Goal: Transaction & Acquisition: Purchase product/service

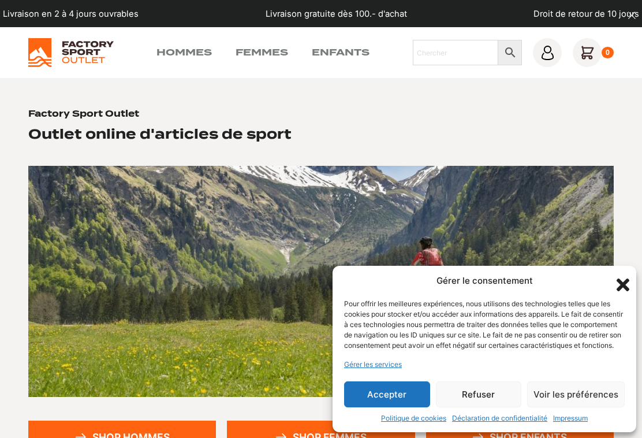
click at [415, 394] on button "Accepter" at bounding box center [387, 394] width 86 height 26
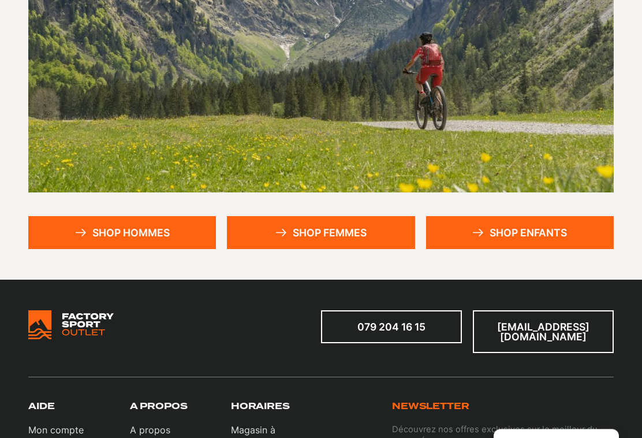
scroll to position [204, 0]
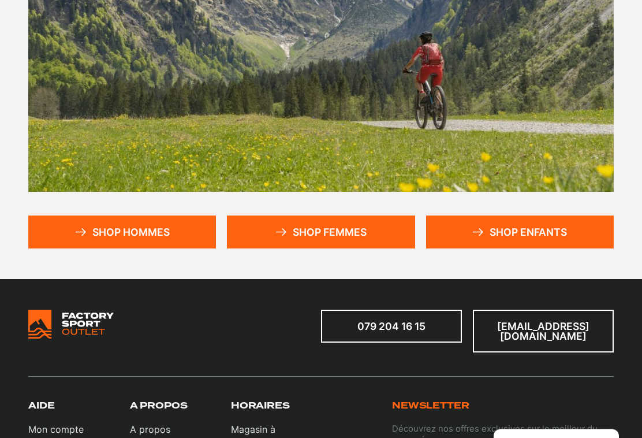
click at [146, 237] on link "Shop hommes" at bounding box center [122, 232] width 188 height 33
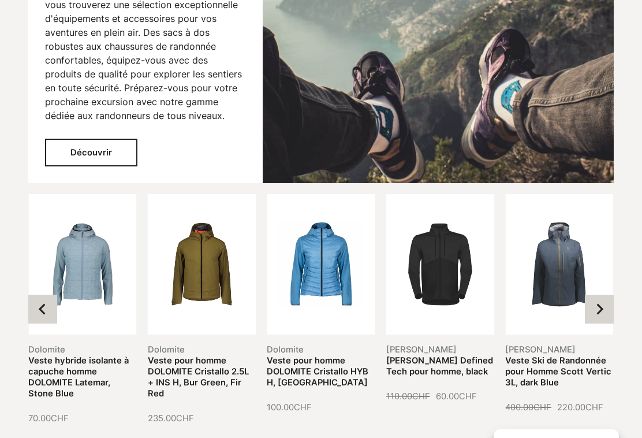
scroll to position [1273, 0]
click at [604, 297] on button "Next slide" at bounding box center [599, 309] width 29 height 29
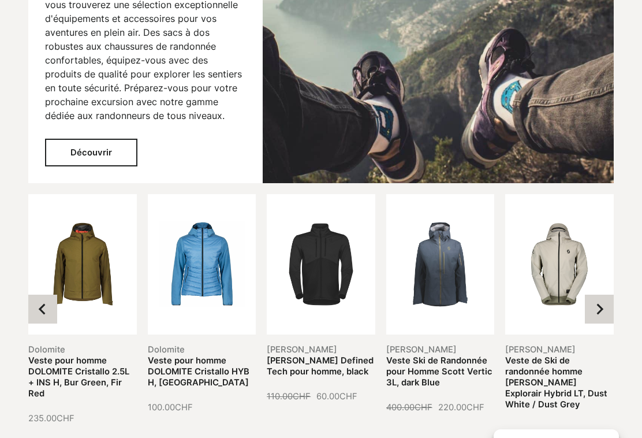
click at [608, 296] on button "Next slide" at bounding box center [599, 309] width 29 height 29
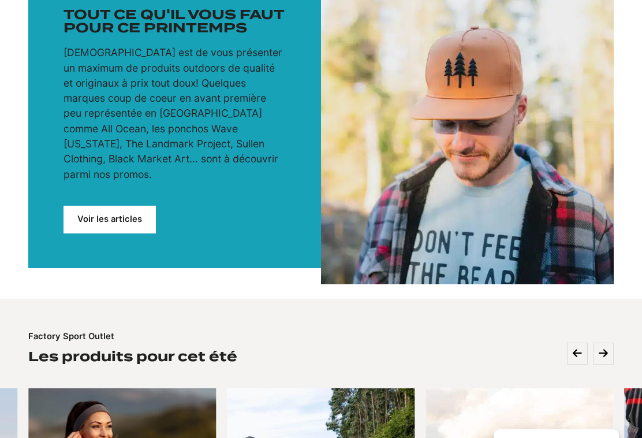
scroll to position [0, 0]
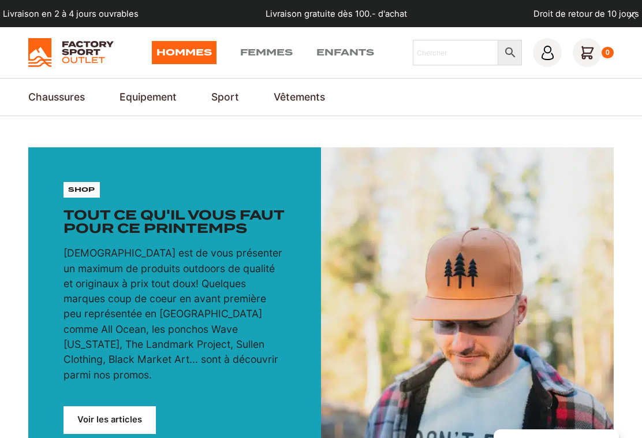
click at [0, 0] on link "Ski" at bounding box center [0, 0] width 0 height 0
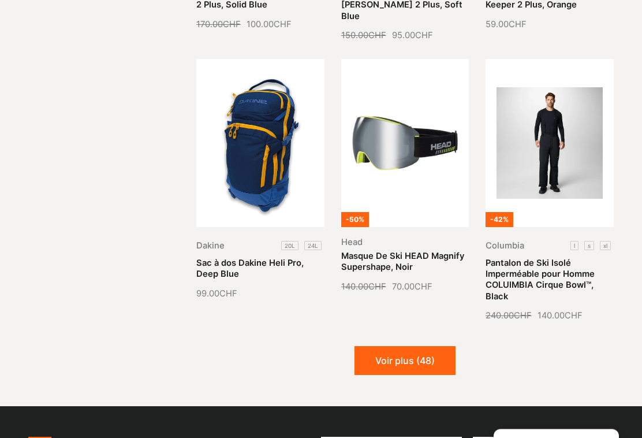
scroll to position [1092, 0]
click at [437, 346] on button "Voir plus (48)" at bounding box center [405, 360] width 101 height 29
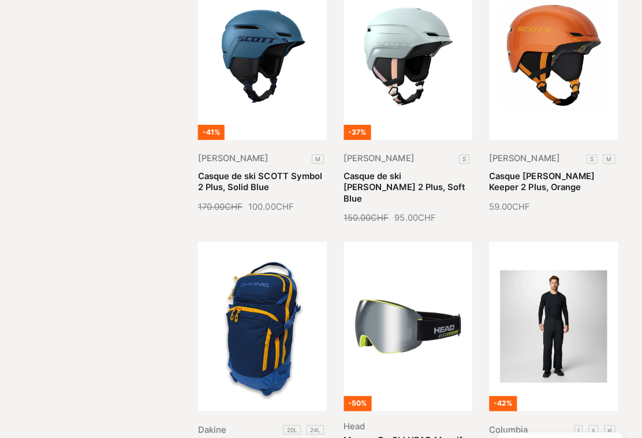
scroll to position [911, 0]
